Goal: Find specific fact: Find specific fact

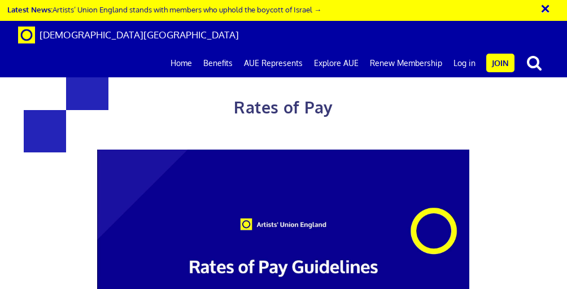
scroll to position [2427, 0]
drag, startPoint x: 317, startPoint y: 179, endPoint x: 248, endPoint y: 181, distance: 68.3
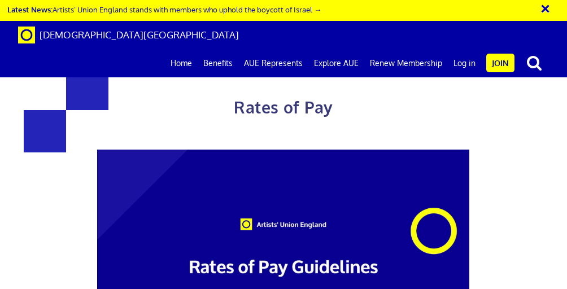
copy span "£40,941.33"
